Goal: Task Accomplishment & Management: Use online tool/utility

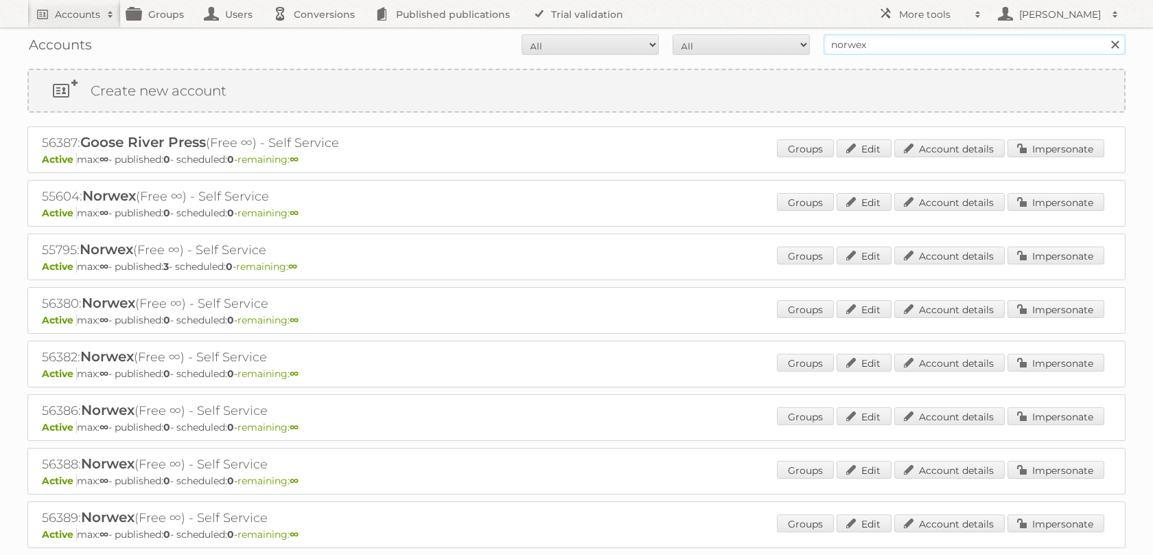
click at [864, 48] on input "norwex" at bounding box center [975, 44] width 302 height 21
click at [864, 49] on input "norwex" at bounding box center [975, 44] width 302 height 21
type input "design within reach"
click at [1105, 34] on input "Search" at bounding box center [1115, 44] width 21 height 21
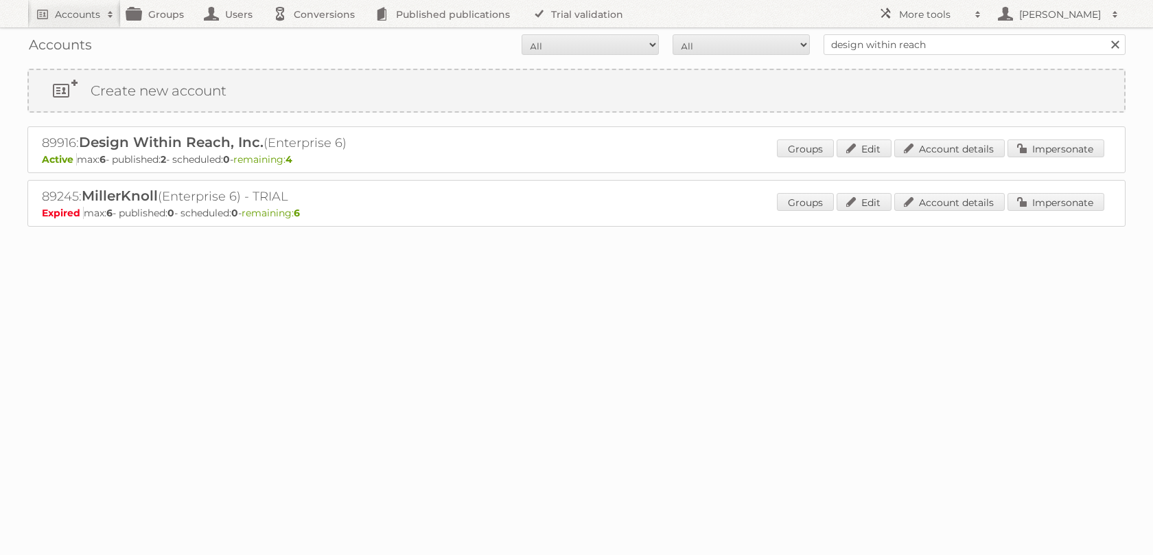
click at [1048, 140] on div "89916: Design Within Reach, Inc. (Enterprise 6) Active max: 6 - published: 2 - …" at bounding box center [576, 149] width 1098 height 47
click at [1041, 152] on link "Impersonate" at bounding box center [1056, 148] width 97 height 18
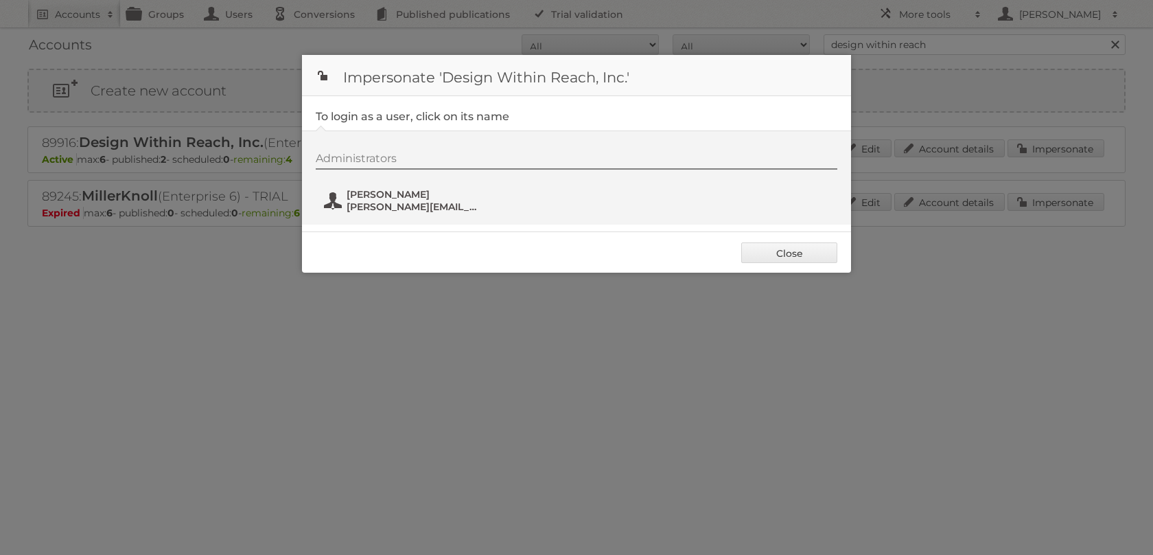
click at [408, 200] on span "Alana Giordano" at bounding box center [413, 194] width 133 height 12
